Goal: Obtain resource: Download file/media

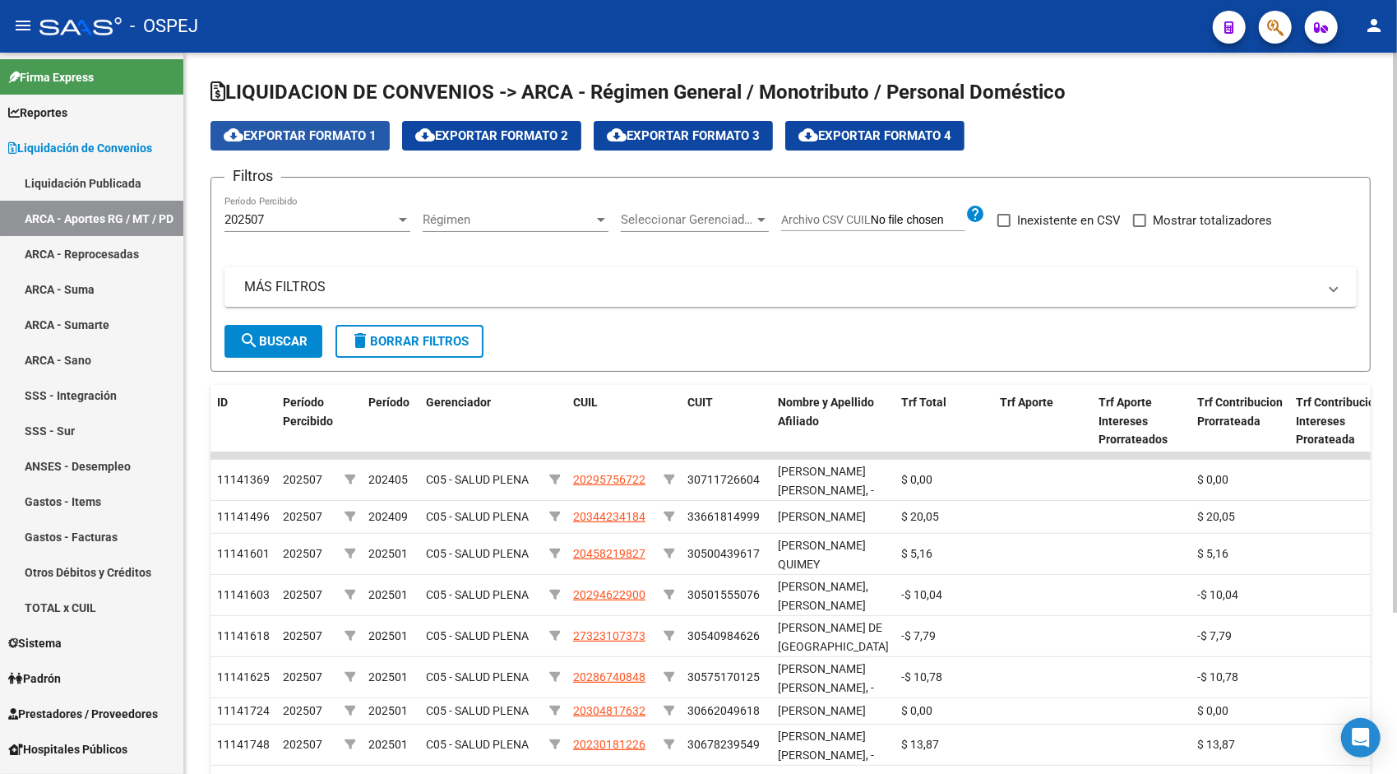
click at [341, 143] on button "cloud_download Exportar Formato 1" at bounding box center [300, 136] width 179 height 30
click at [1203, 222] on span "Mostrar totalizadores" at bounding box center [1212, 221] width 119 height 20
click at [1140, 227] on input "Mostrar totalizadores" at bounding box center [1139, 227] width 1 height 1
checkbox input "true"
click at [288, 329] on button "search Buscar" at bounding box center [274, 341] width 98 height 33
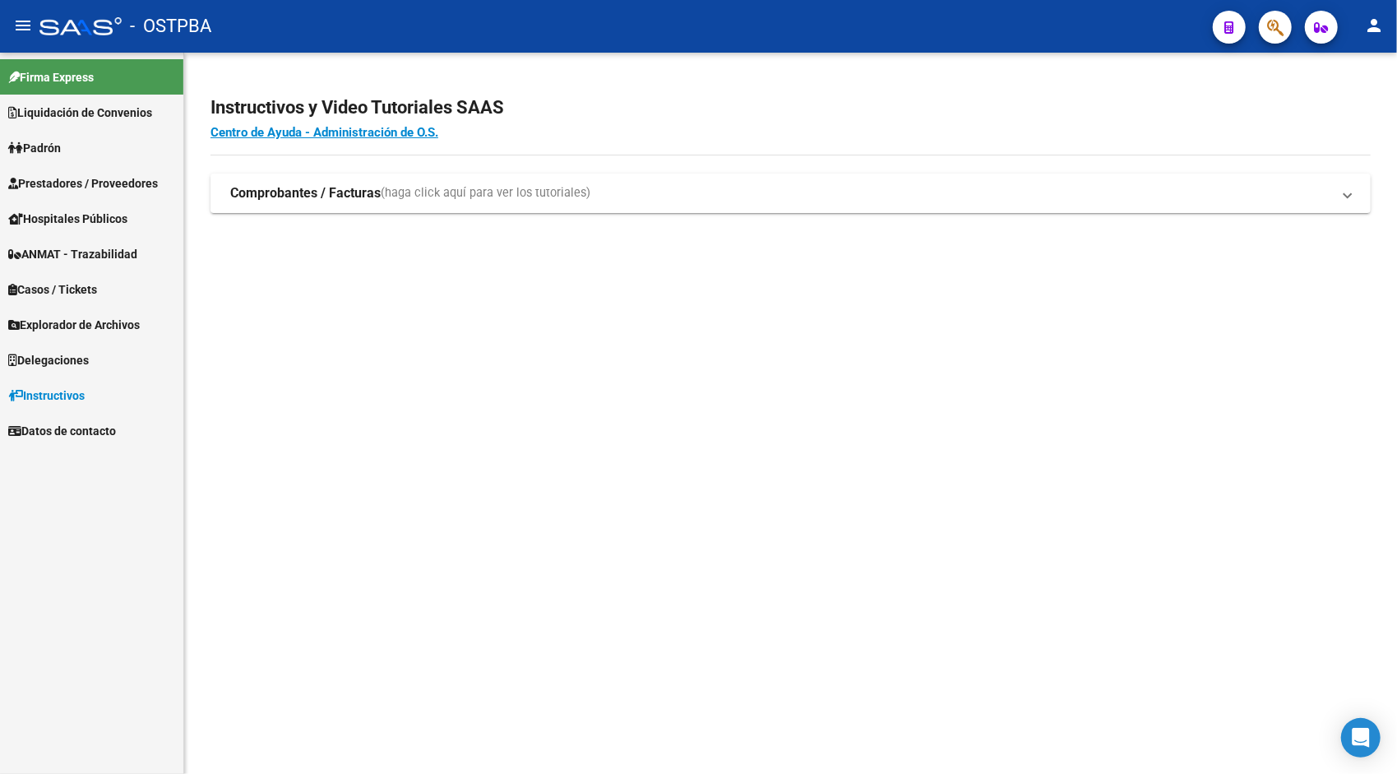
click at [51, 144] on span "Padrón" at bounding box center [34, 148] width 53 height 18
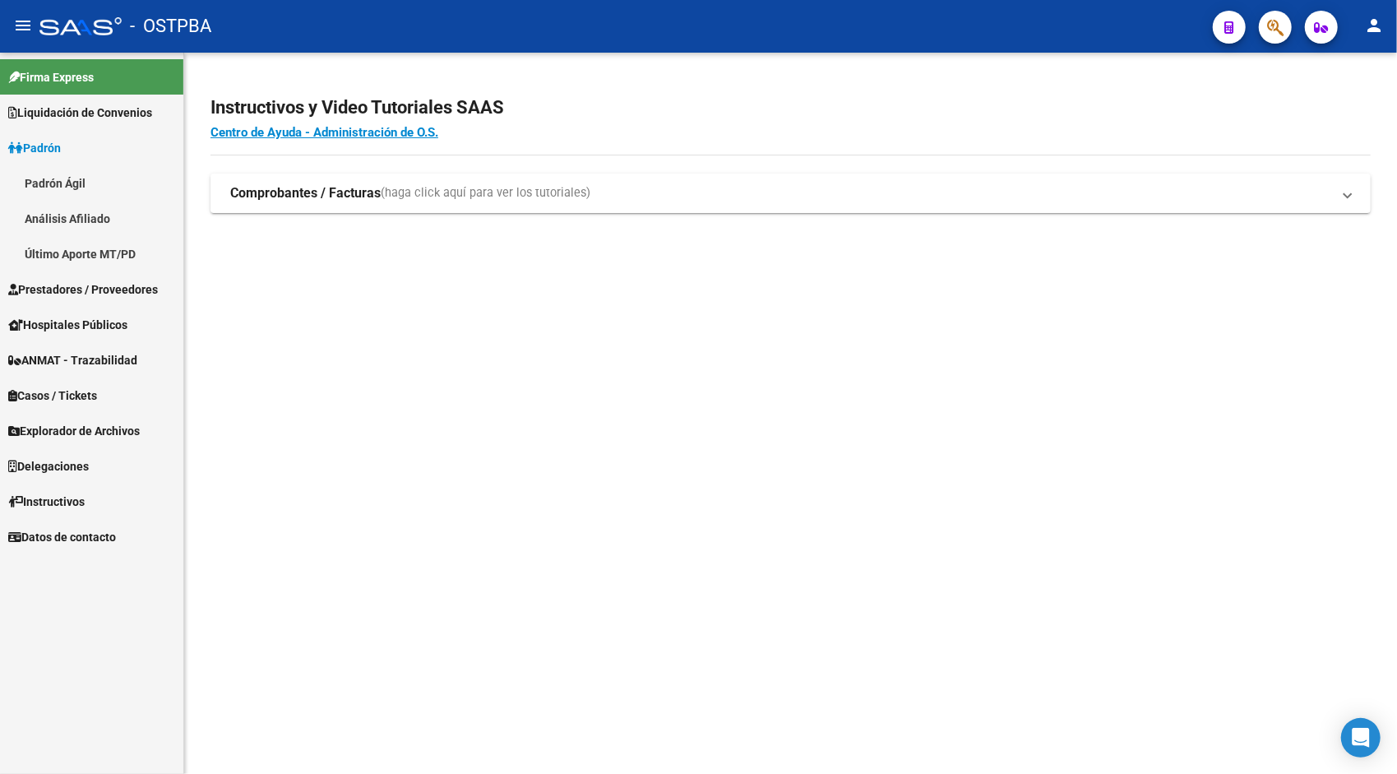
click at [68, 285] on span "Prestadores / Proveedores" at bounding box center [83, 289] width 150 height 18
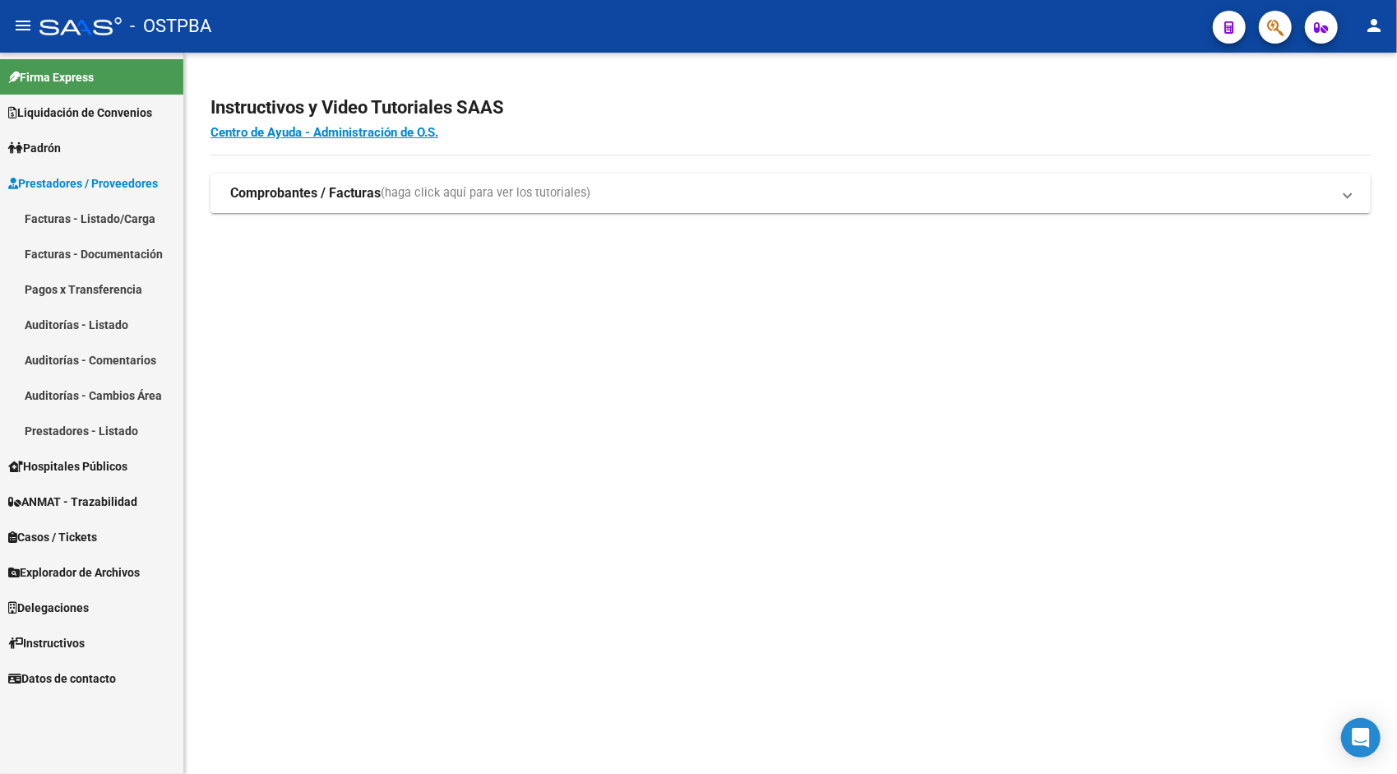
click at [68, 120] on span "Liquidación de Convenios" at bounding box center [80, 113] width 144 height 18
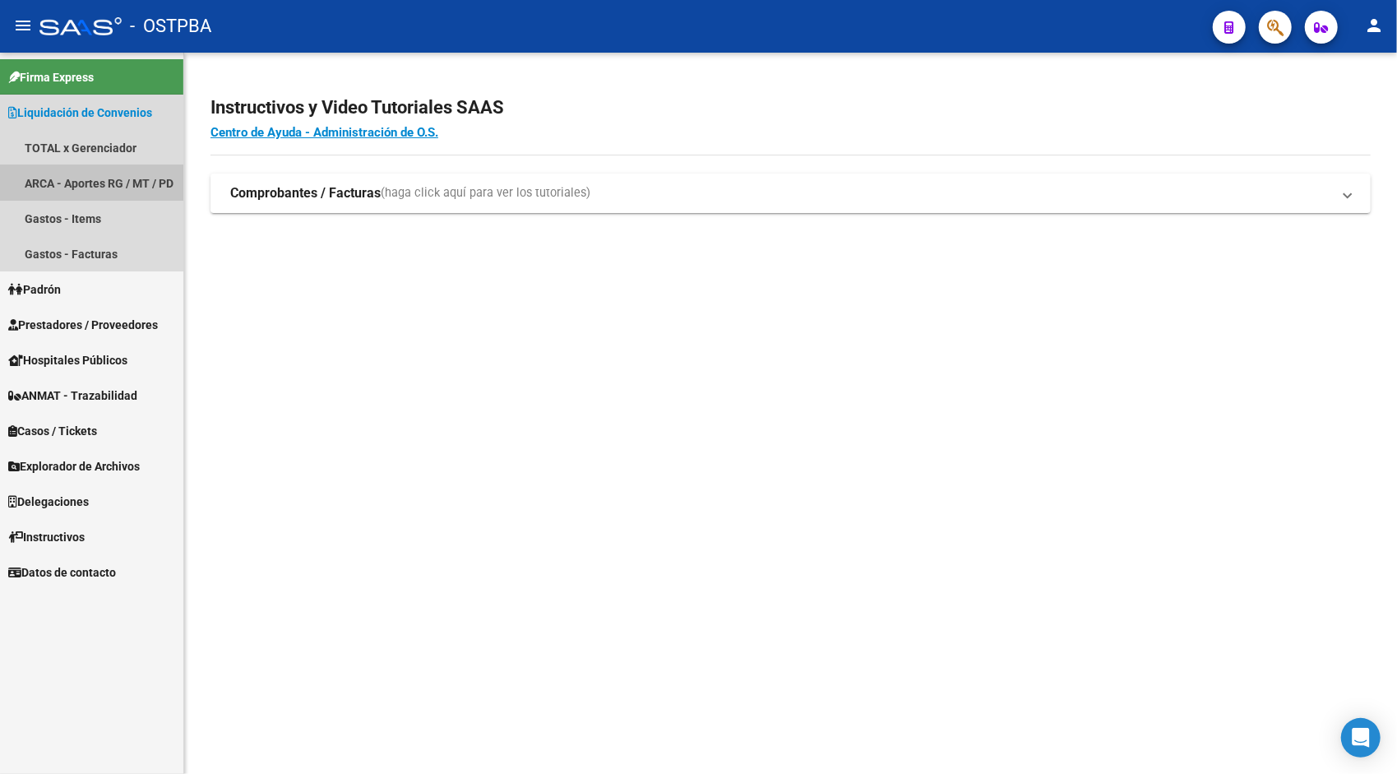
click at [75, 197] on link "ARCA - Aportes RG / MT / PD" at bounding box center [91, 182] width 183 height 35
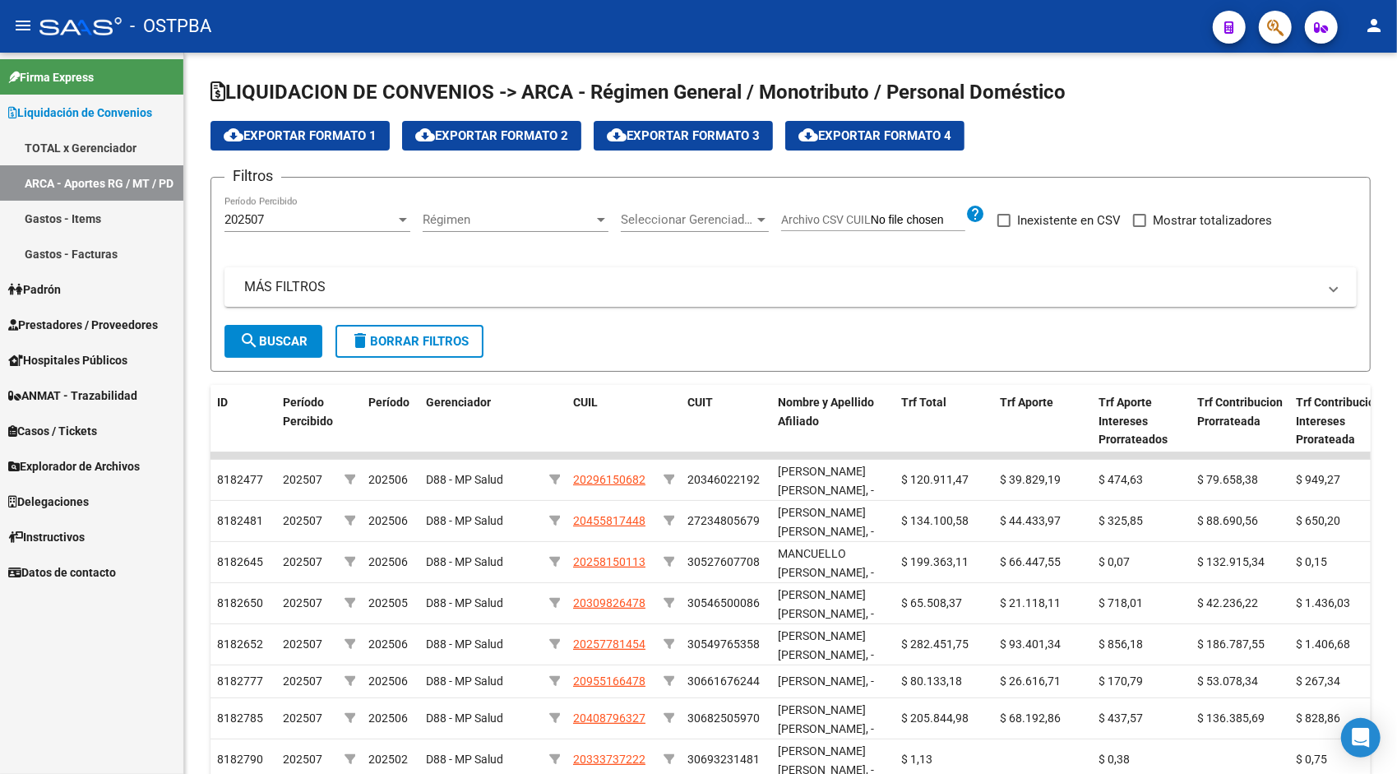
click at [1379, 28] on mat-icon "person" at bounding box center [1375, 26] width 20 height 20
click at [1354, 105] on button "exit_to_app Salir" at bounding box center [1341, 108] width 100 height 39
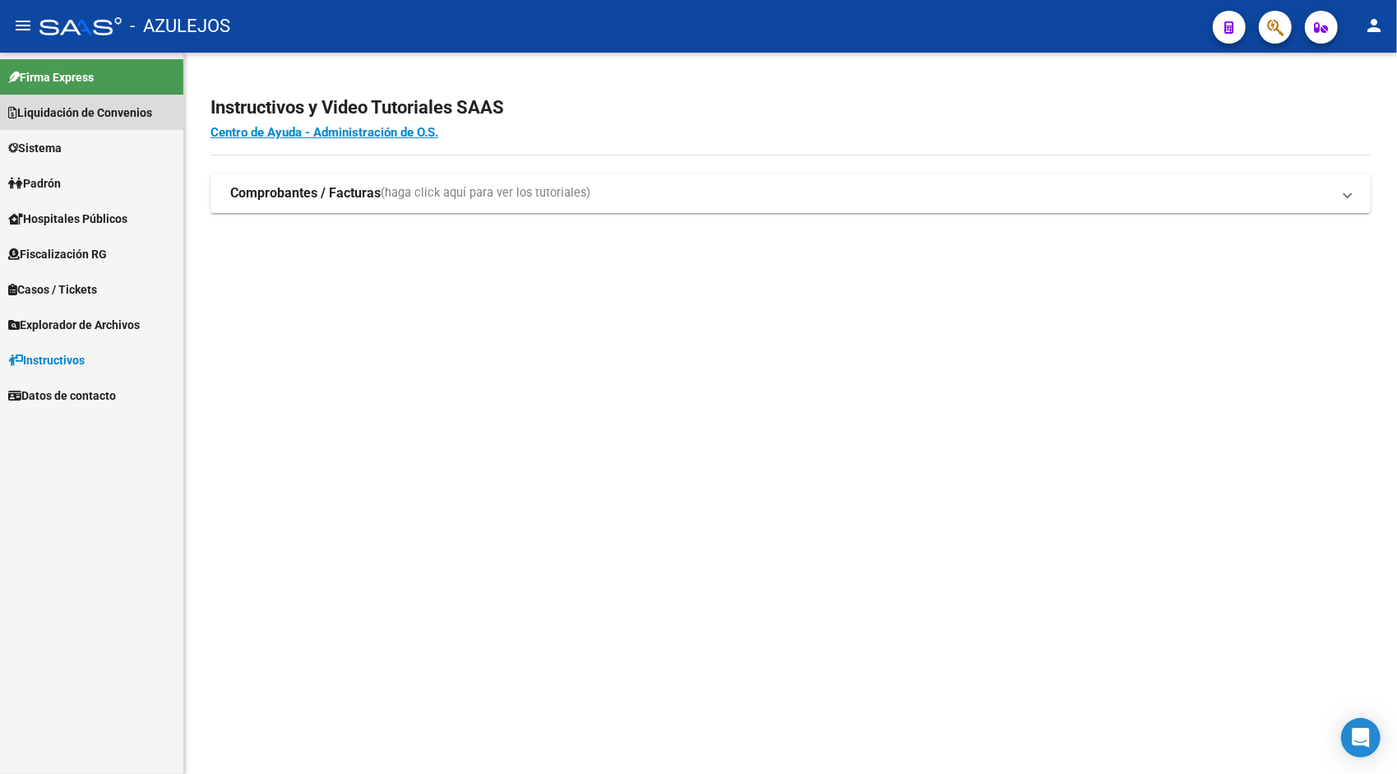
click at [97, 111] on span "Liquidación de Convenios" at bounding box center [80, 113] width 144 height 18
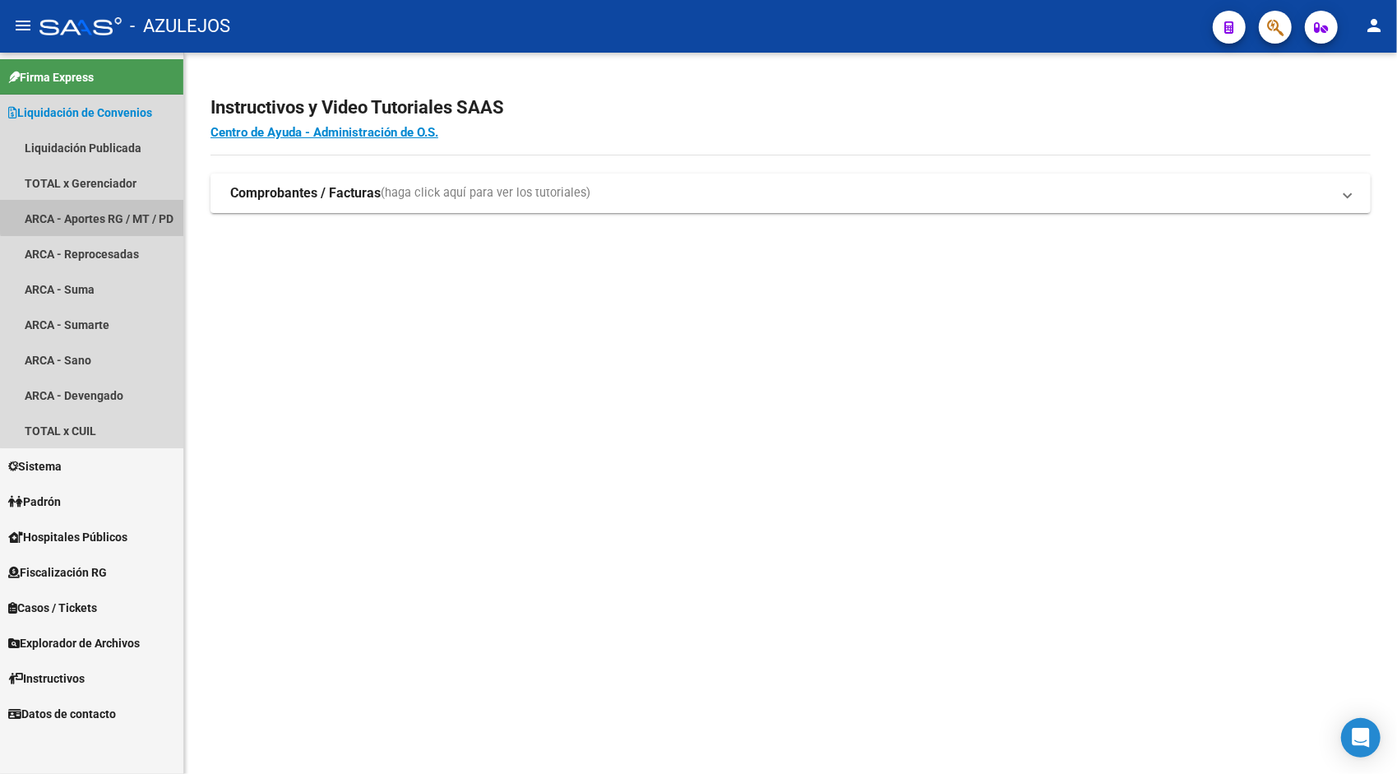
click at [124, 206] on link "ARCA - Aportes RG / MT / PD" at bounding box center [91, 218] width 183 height 35
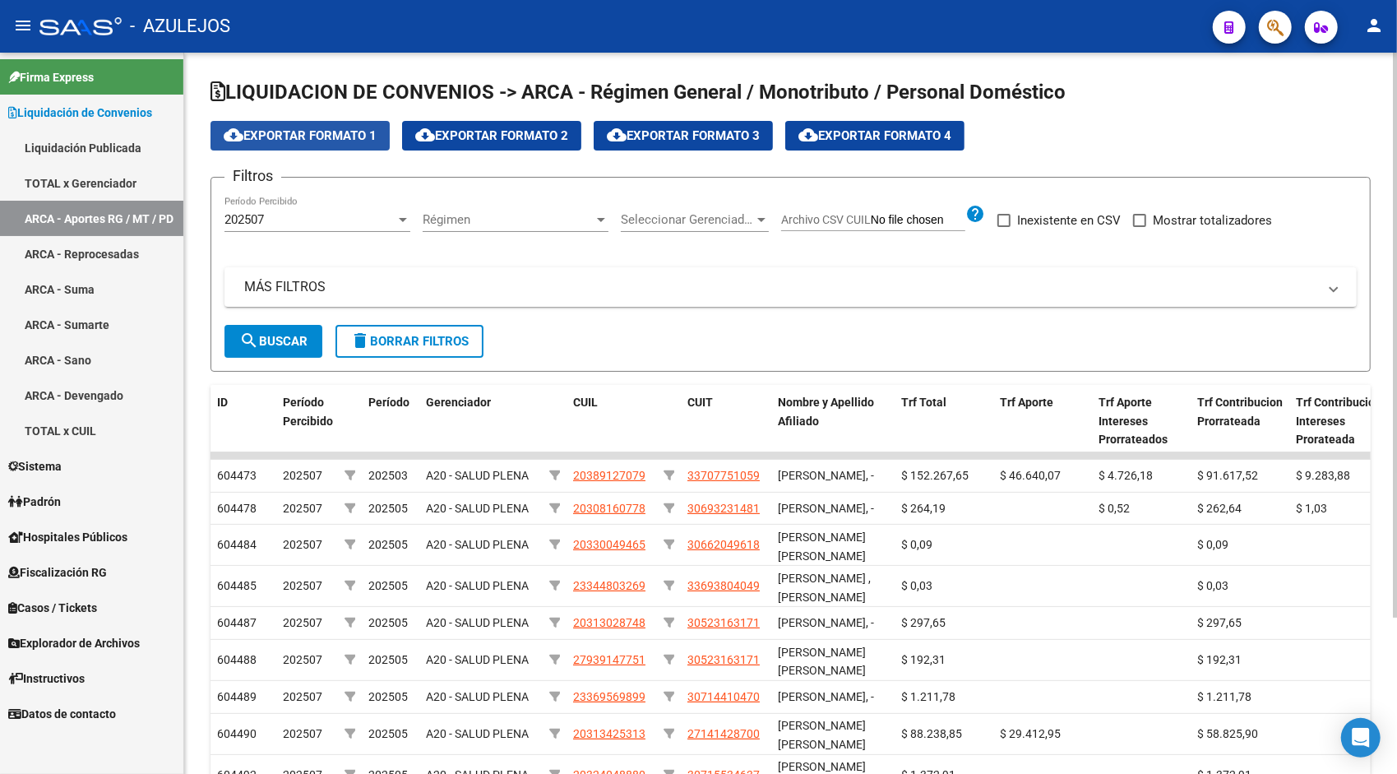
click at [286, 145] on button "cloud_download Exportar Formato 1" at bounding box center [300, 136] width 179 height 30
click at [1158, 217] on span "Mostrar totalizadores" at bounding box center [1212, 221] width 119 height 20
click at [1140, 227] on input "Mostrar totalizadores" at bounding box center [1139, 227] width 1 height 1
checkbox input "true"
click at [295, 341] on span "search Buscar" at bounding box center [273, 341] width 68 height 15
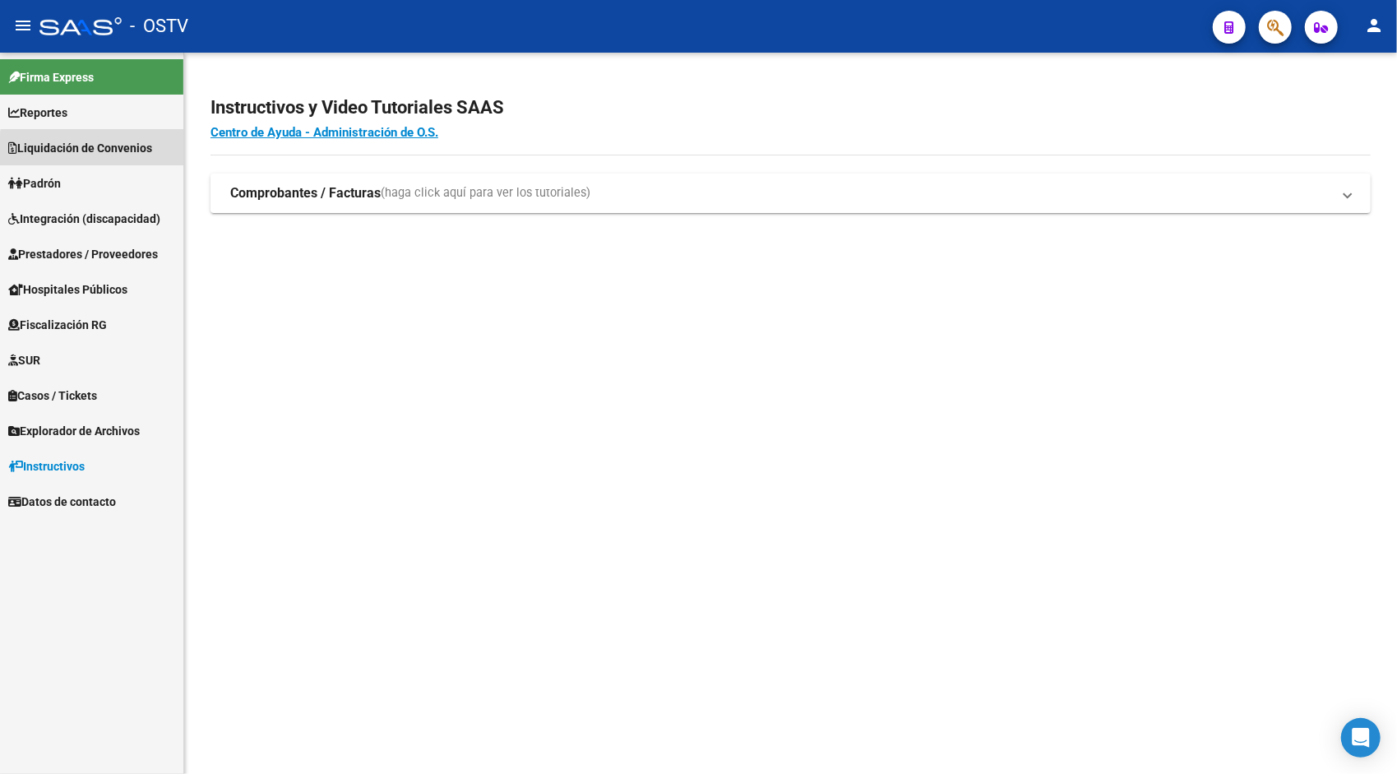
click at [120, 151] on span "Liquidación de Convenios" at bounding box center [80, 148] width 144 height 18
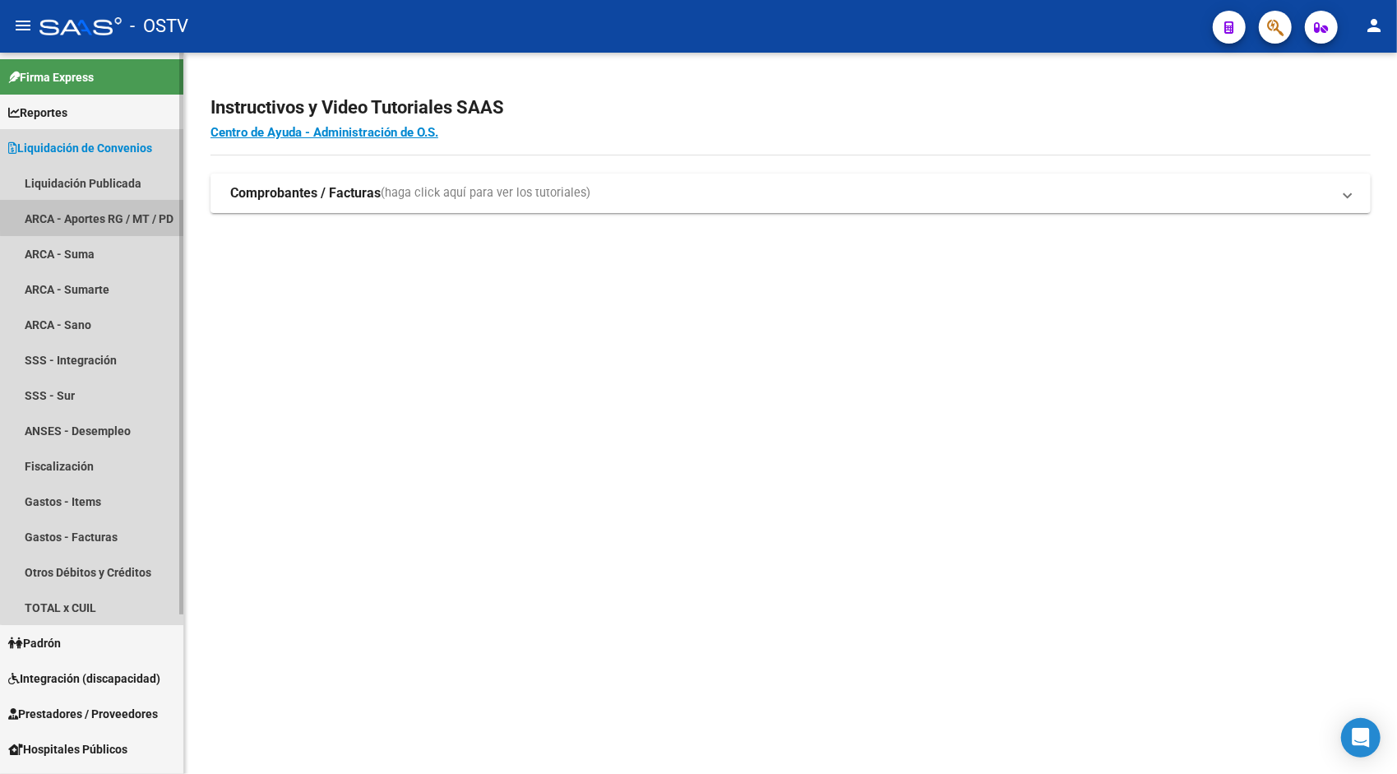
click at [121, 212] on link "ARCA - Aportes RG / MT / PD" at bounding box center [91, 218] width 183 height 35
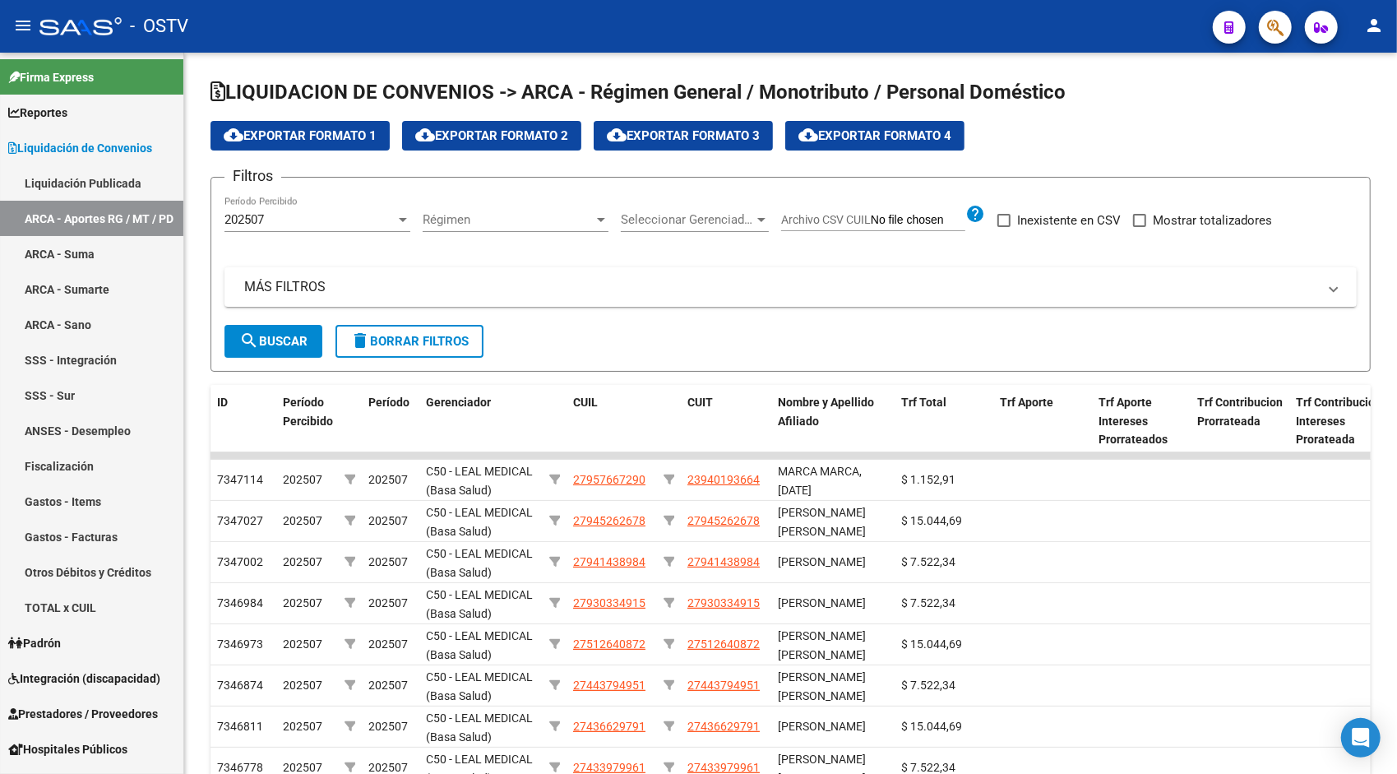
click at [1362, 39] on mat-toolbar "menu - OSTV person" at bounding box center [698, 26] width 1397 height 53
click at [1370, 26] on mat-icon "person" at bounding box center [1375, 26] width 20 height 20
click at [1356, 100] on button "exit_to_app Salir" at bounding box center [1341, 108] width 100 height 39
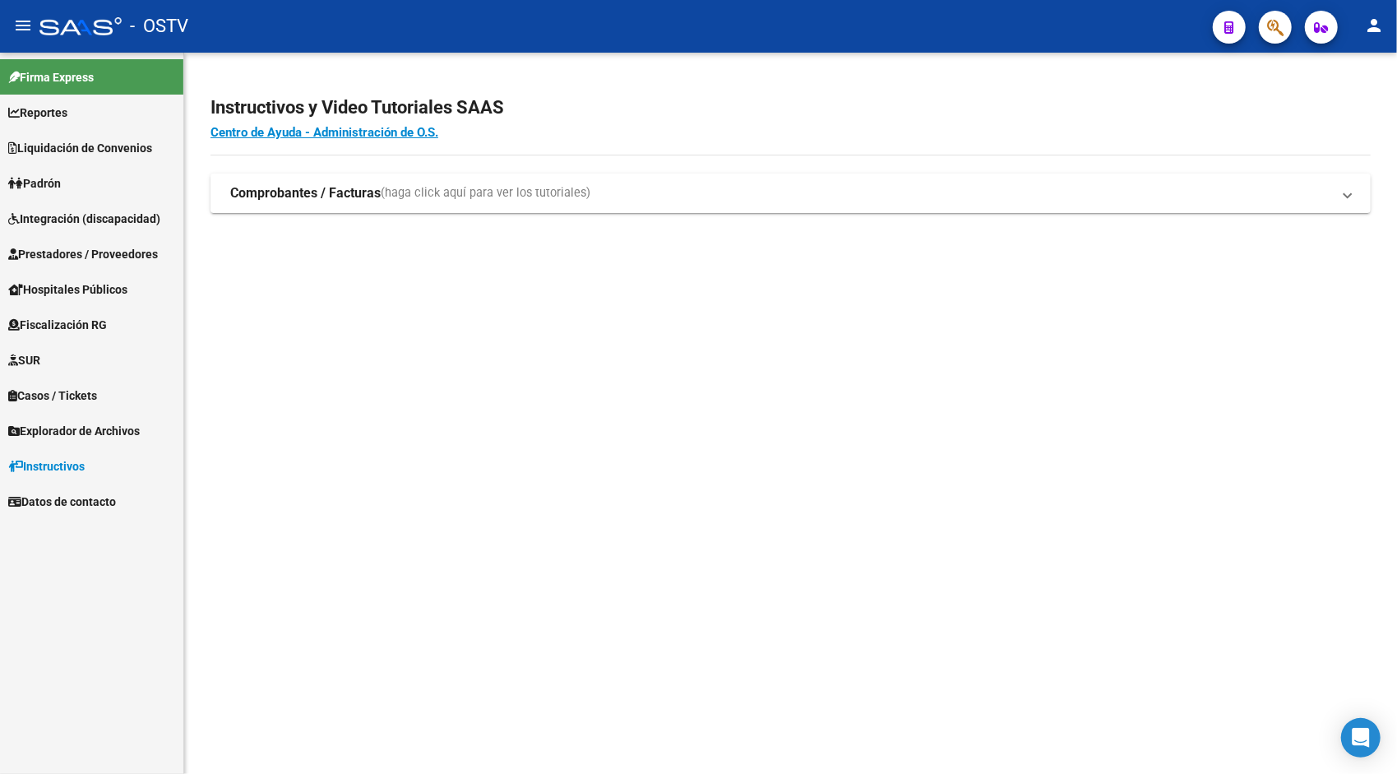
click at [110, 147] on span "Liquidación de Convenios" at bounding box center [80, 148] width 144 height 18
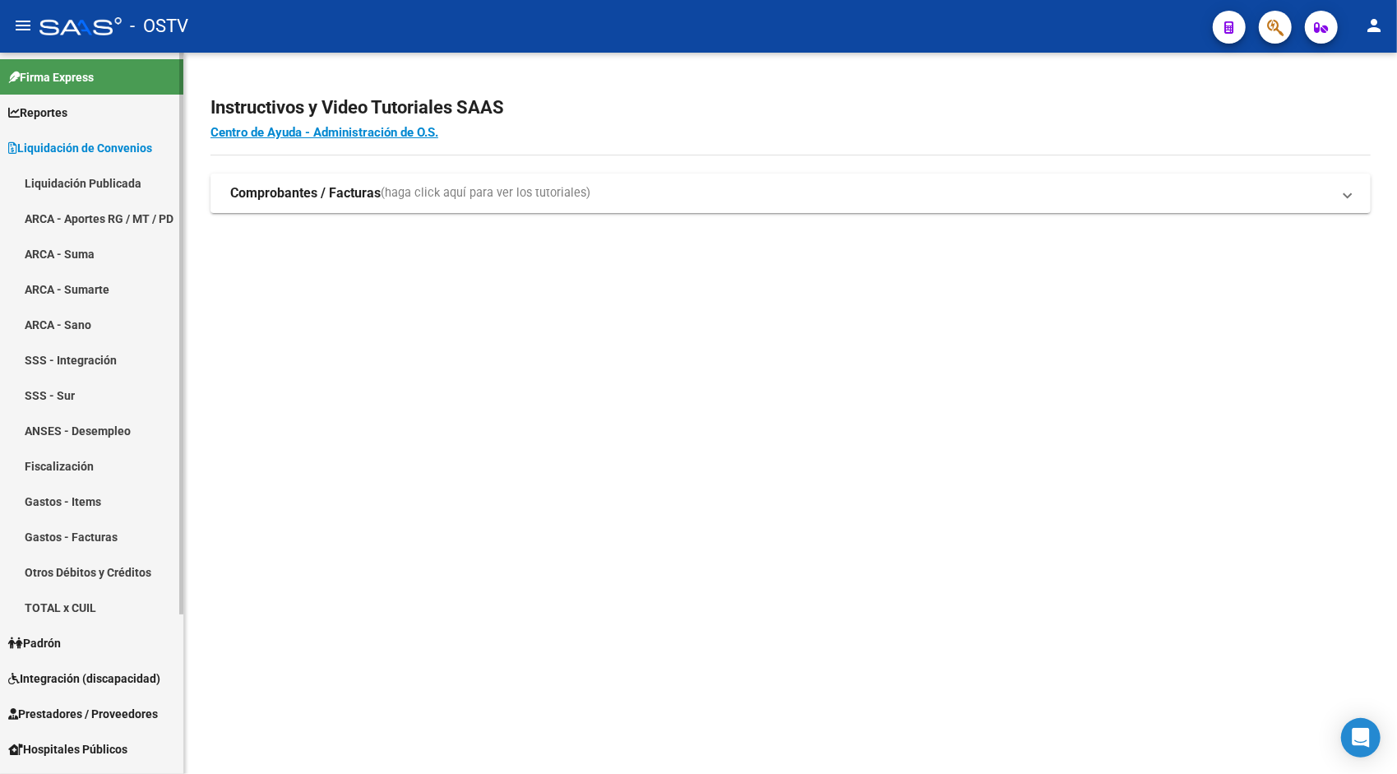
click at [97, 205] on link "ARCA - Aportes RG / MT / PD" at bounding box center [91, 218] width 183 height 35
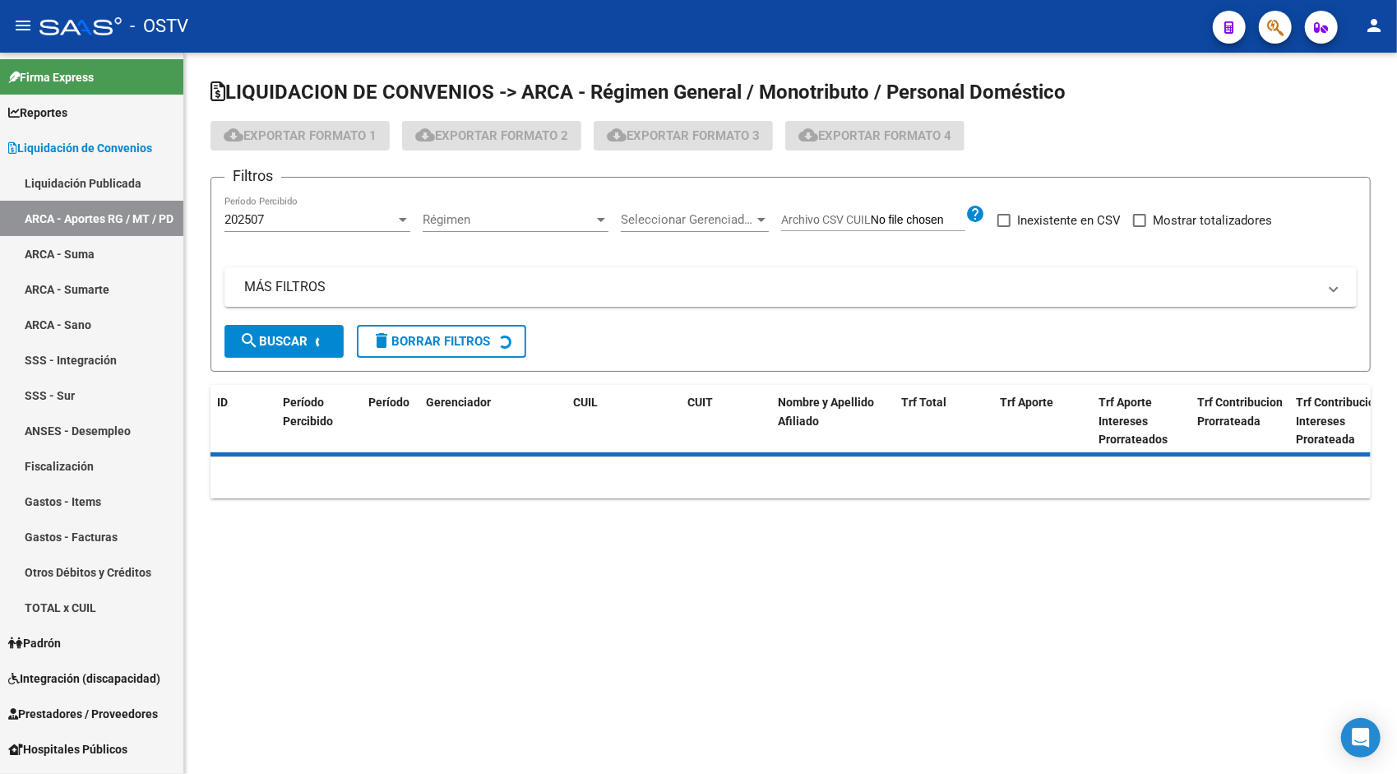
click at [1155, 221] on span "Mostrar totalizadores" at bounding box center [1212, 221] width 119 height 20
click at [1140, 227] on input "Mostrar totalizadores" at bounding box center [1139, 227] width 1 height 1
checkbox input "true"
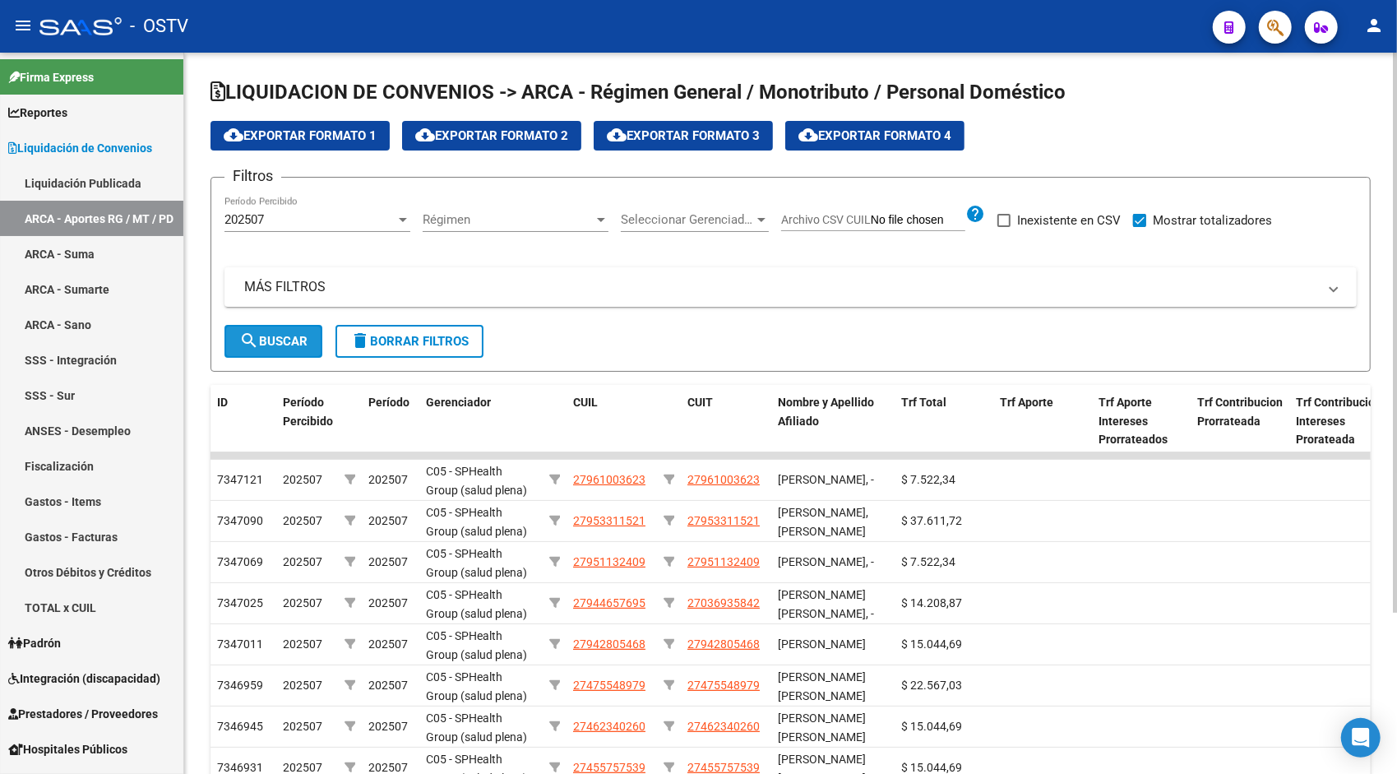
click at [260, 341] on span "search Buscar" at bounding box center [273, 341] width 68 height 15
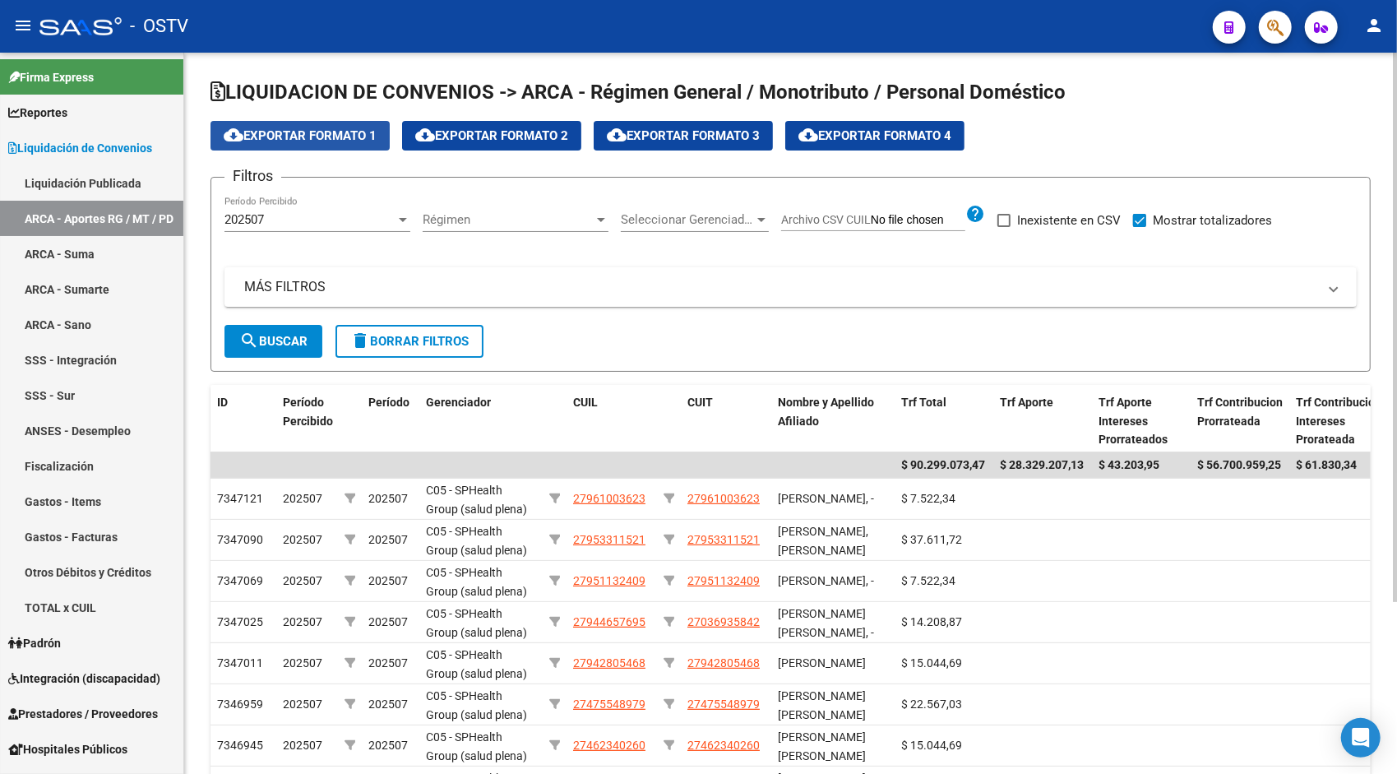
click at [341, 137] on span "cloud_download Exportar Formato 1" at bounding box center [300, 135] width 153 height 15
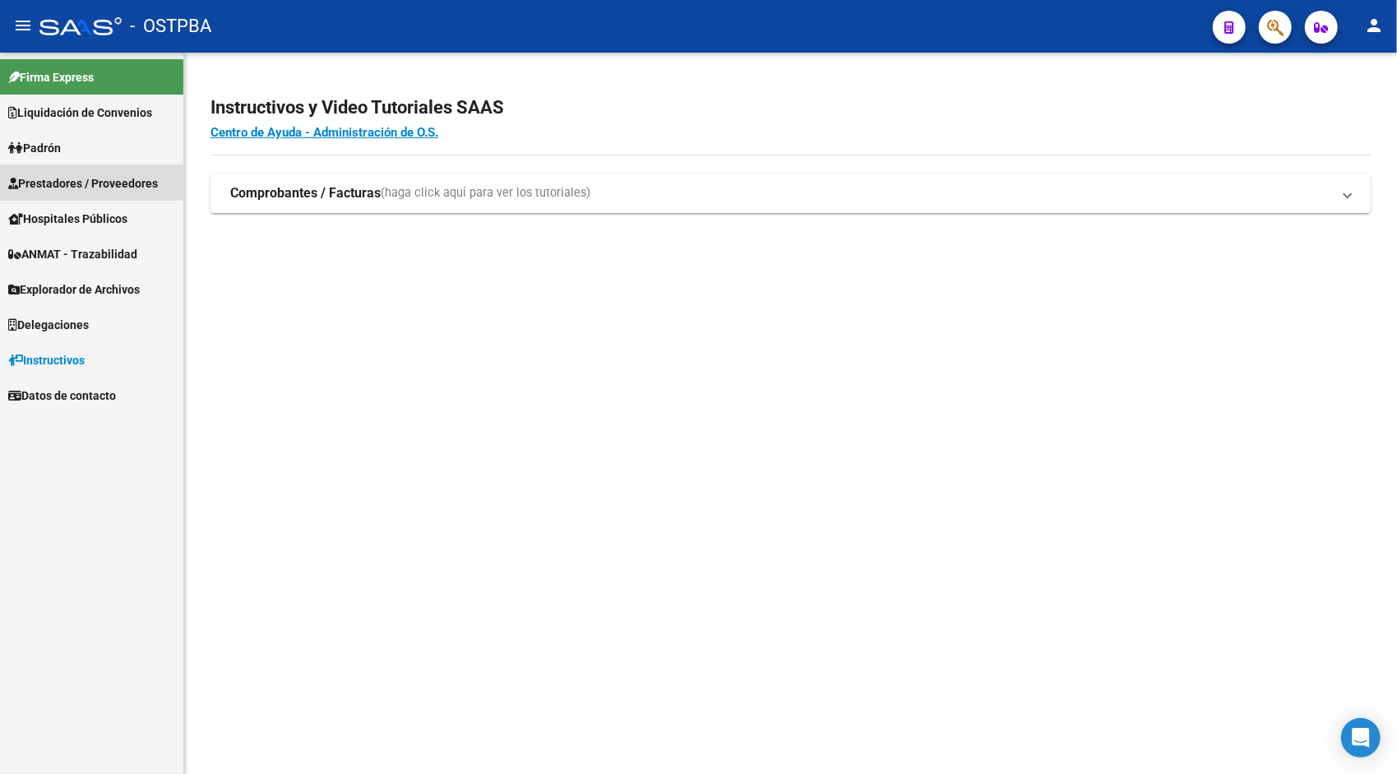
click at [96, 184] on span "Prestadores / Proveedores" at bounding box center [83, 183] width 150 height 18
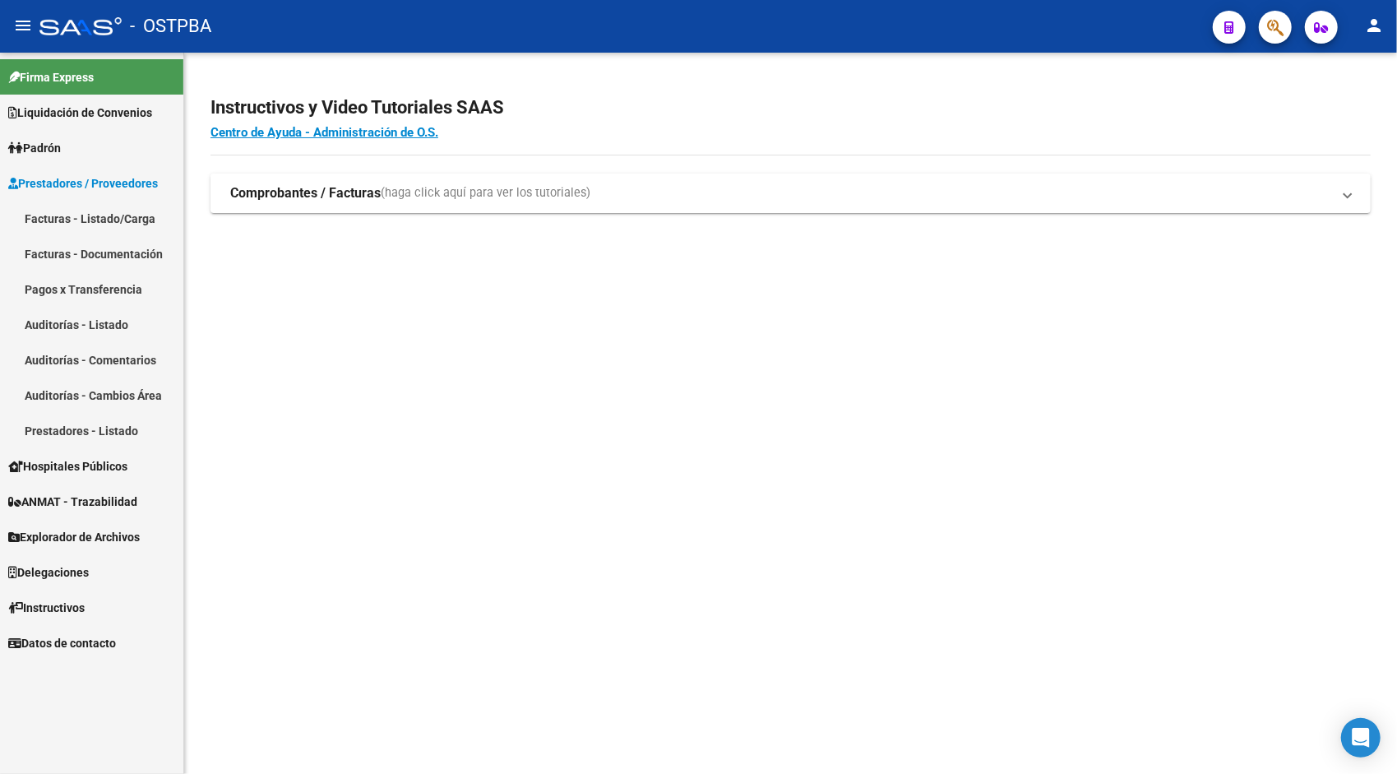
click at [61, 115] on span "Liquidación de Convenios" at bounding box center [80, 113] width 144 height 18
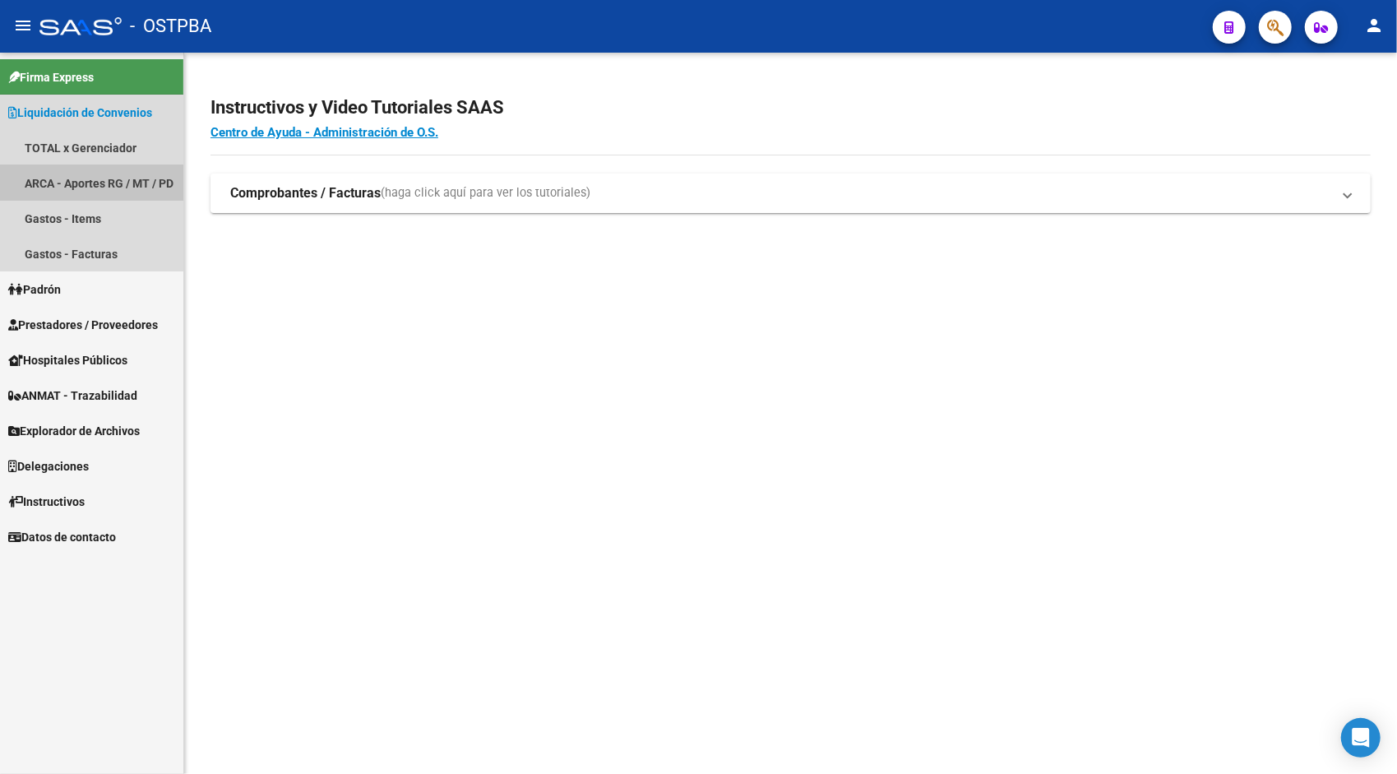
click at [71, 175] on link "ARCA - Aportes RG / MT / PD" at bounding box center [91, 182] width 183 height 35
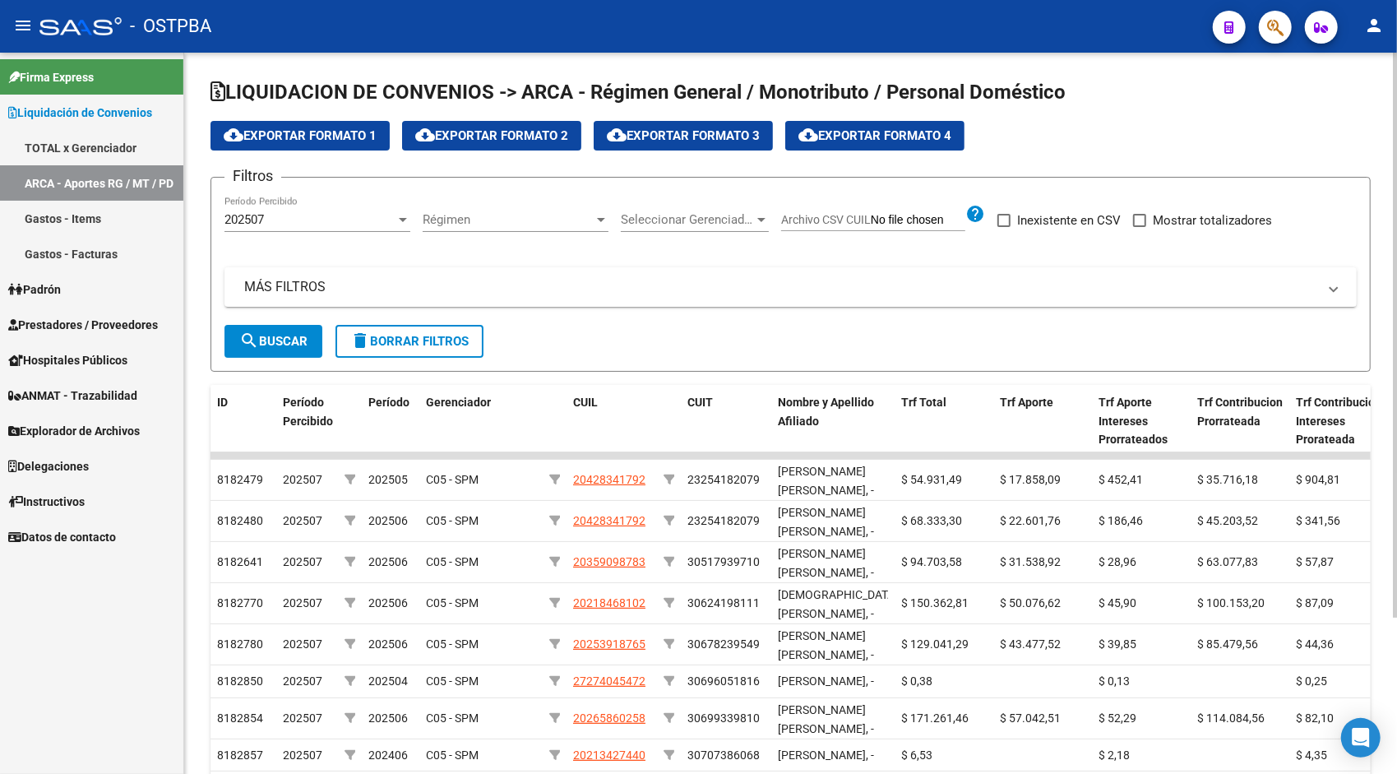
click at [1146, 209] on div "Filtros 202507 Período Percibido Régimen Régimen Seleccionar Gerenciador Selecc…" at bounding box center [791, 258] width 1133 height 134
click at [1155, 221] on span "Mostrar totalizadores" at bounding box center [1212, 221] width 119 height 20
click at [1140, 227] on input "Mostrar totalizadores" at bounding box center [1139, 227] width 1 height 1
checkbox input "true"
click at [277, 331] on button "search Buscar" at bounding box center [274, 341] width 98 height 33
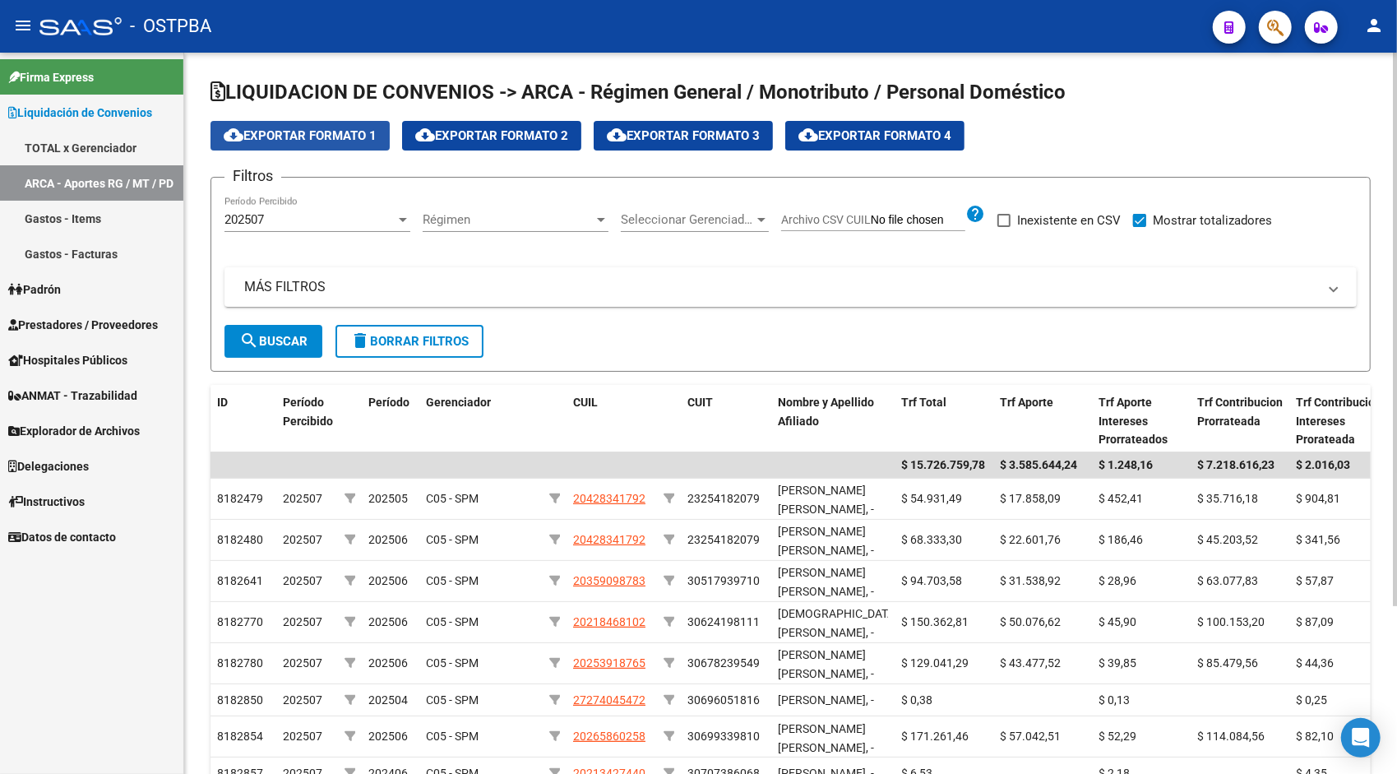
click at [326, 140] on span "cloud_download Exportar Formato 1" at bounding box center [300, 135] width 153 height 15
